Goal: Task Accomplishment & Management: Use online tool/utility

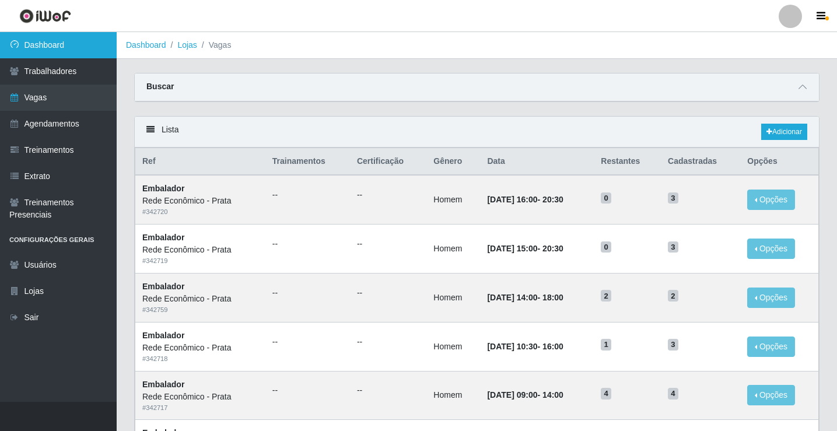
click at [62, 44] on link "Dashboard" at bounding box center [58, 45] width 117 height 26
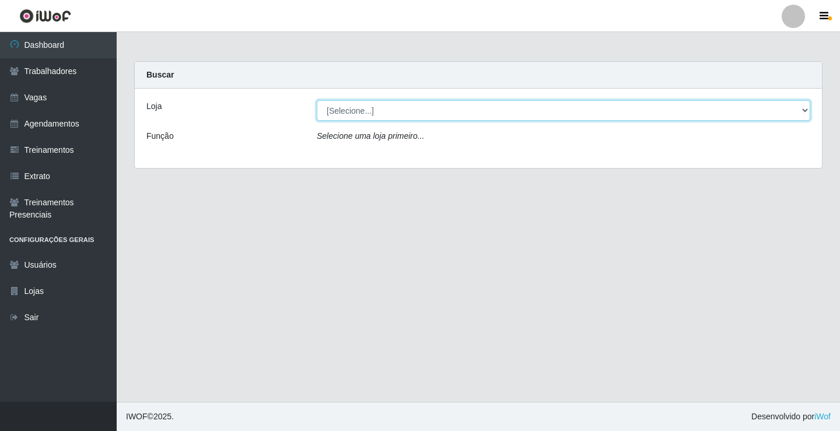
click at [804, 111] on select "[Selecione...] Rede Econômico - Prata" at bounding box center [563, 110] width 493 height 20
select select "192"
click at [317, 100] on select "[Selecione...] Rede Econômico - Prata" at bounding box center [563, 110] width 493 height 20
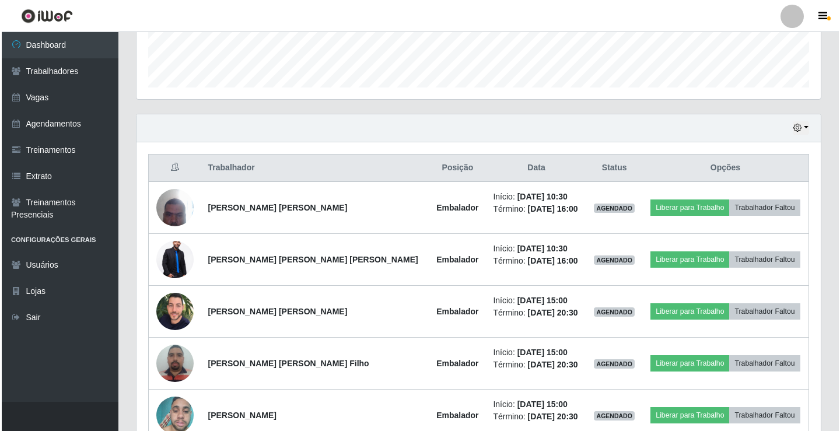
scroll to position [350, 0]
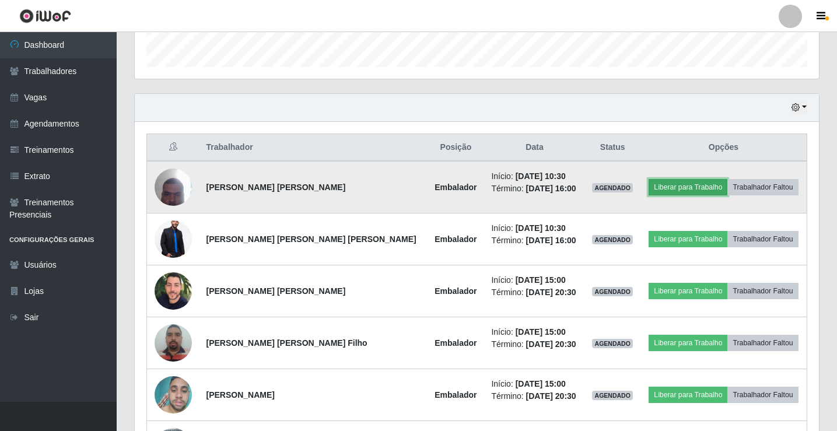
click at [685, 187] on button "Liberar para Trabalho" at bounding box center [688, 187] width 79 height 16
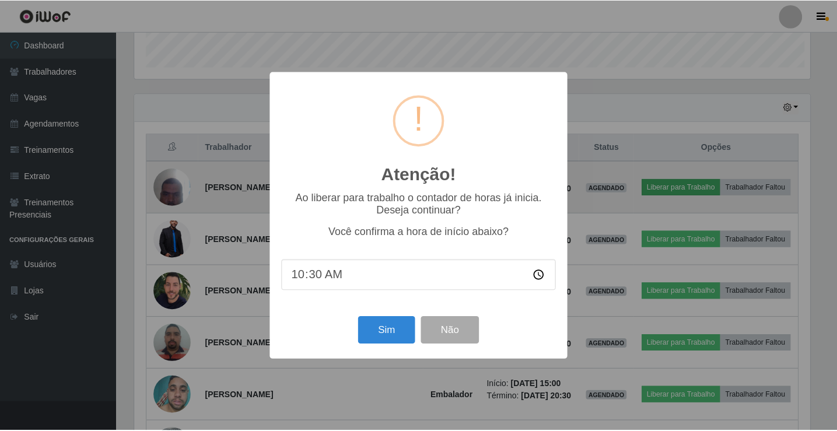
scroll to position [242, 678]
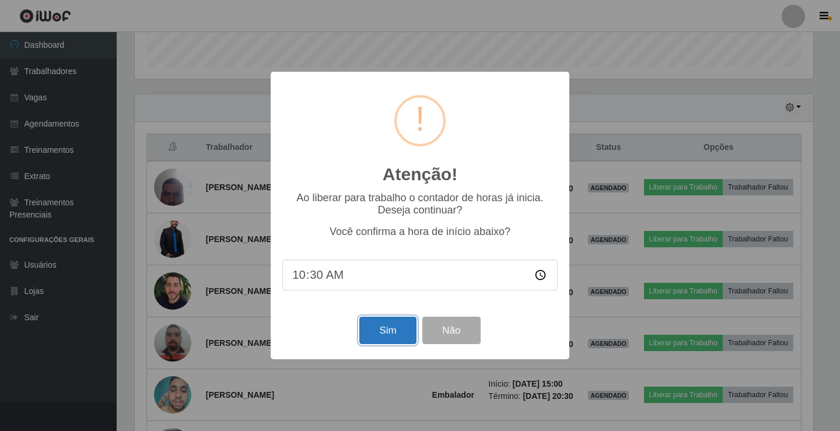
click at [395, 335] on button "Sim" at bounding box center [387, 330] width 57 height 27
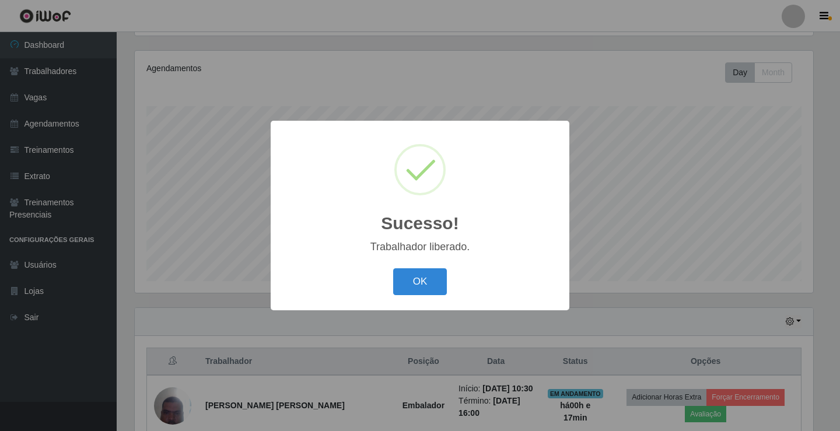
click at [426, 267] on div "OK Cancel" at bounding box center [419, 281] width 275 height 33
click at [428, 277] on button "OK" at bounding box center [420, 281] width 54 height 27
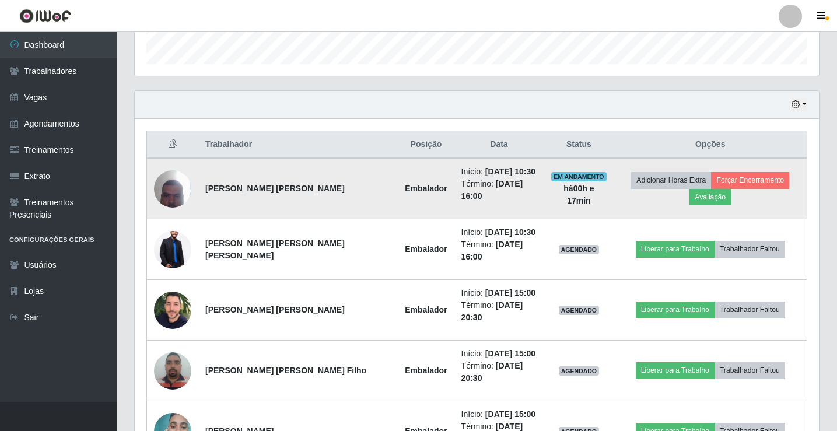
scroll to position [369, 0]
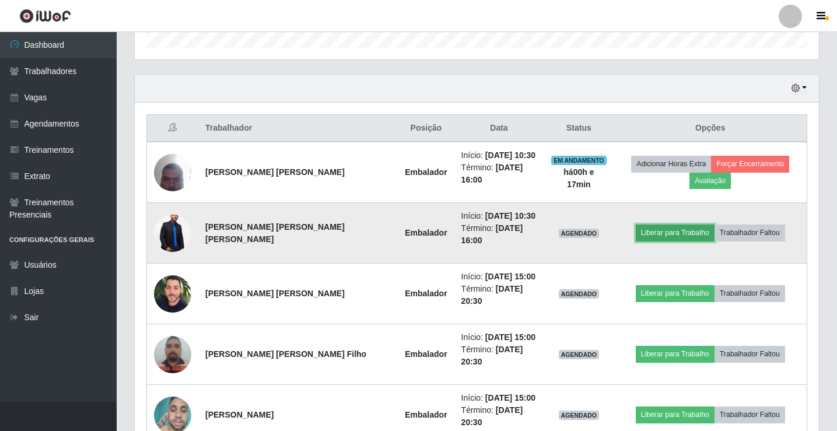
click at [668, 236] on button "Liberar para Trabalho" at bounding box center [675, 233] width 79 height 16
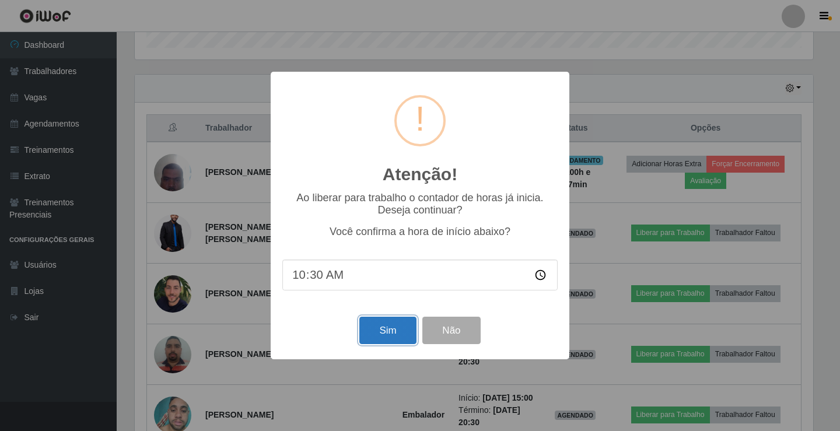
click at [400, 337] on button "Sim" at bounding box center [387, 330] width 57 height 27
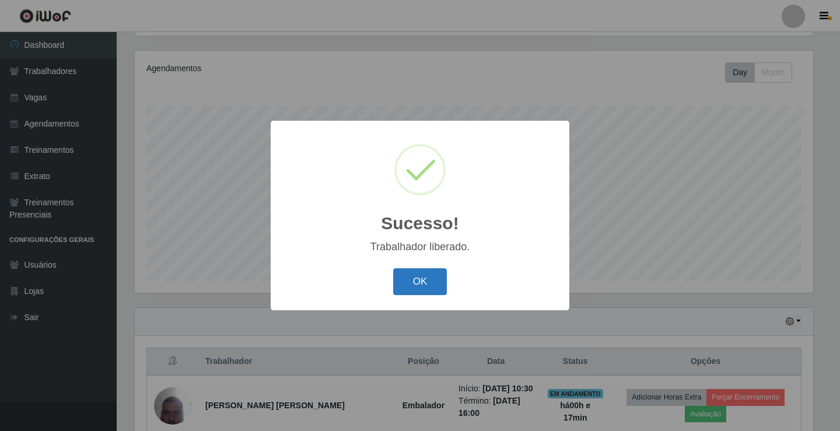
click at [426, 289] on button "OK" at bounding box center [420, 281] width 54 height 27
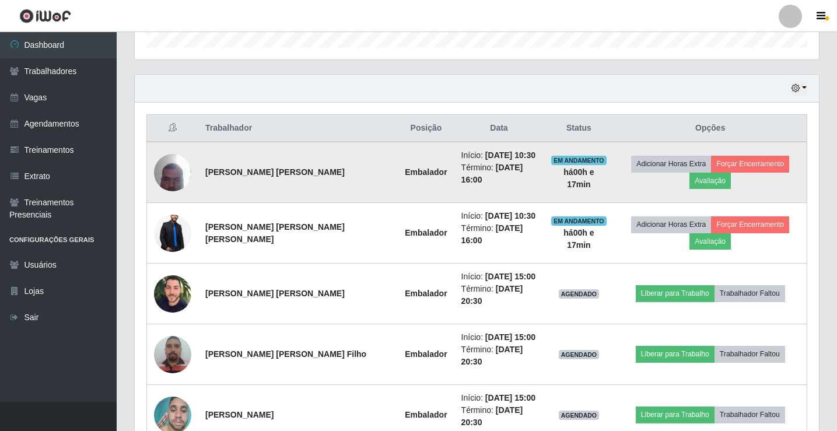
scroll to position [427, 0]
